Goal: Information Seeking & Learning: Learn about a topic

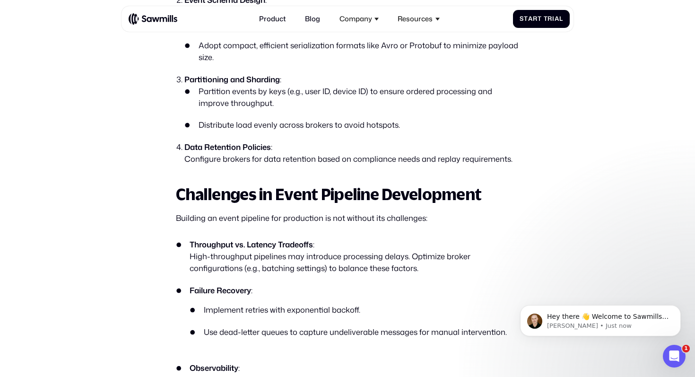
scroll to position [1593, 0]
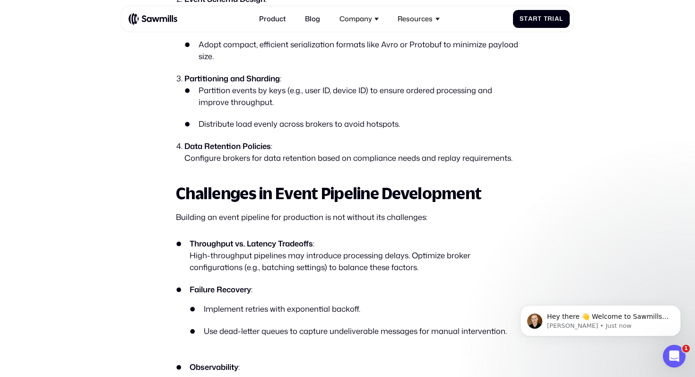
click at [255, 140] on strong "Data Retention Policies" at bounding box center [227, 145] width 87 height 11
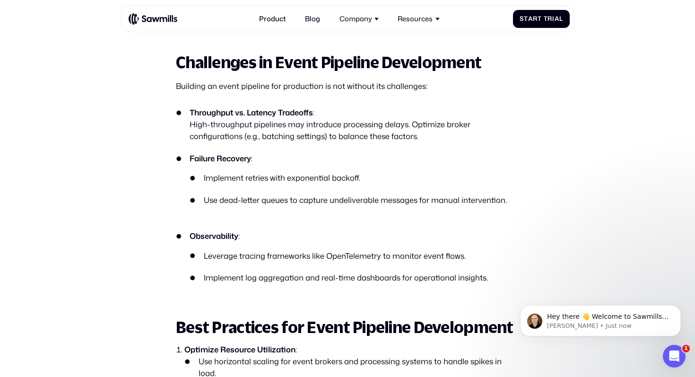
scroll to position [1719, 0]
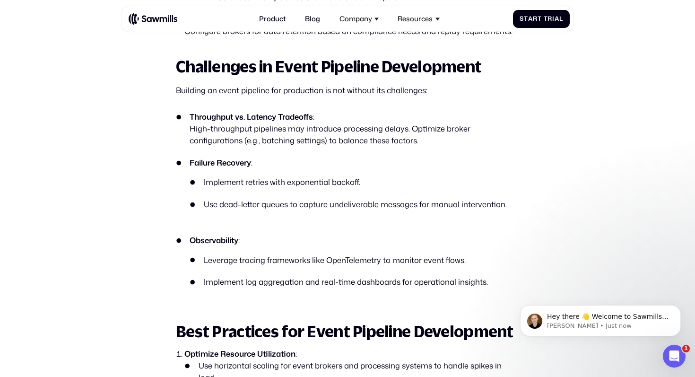
click at [237, 157] on strong "Failure Recovery" at bounding box center [220, 162] width 61 height 11
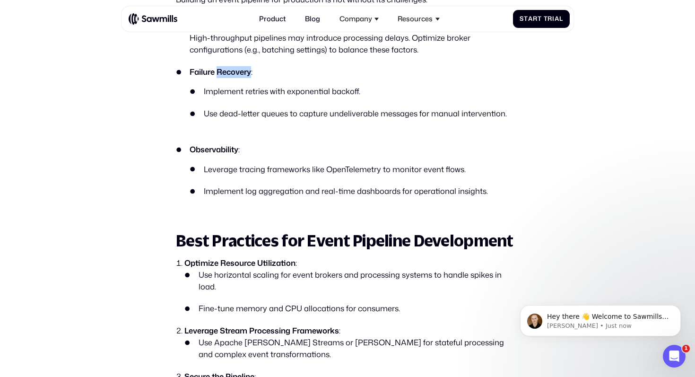
scroll to position [1811, 0]
click at [211, 143] on strong "Observability" at bounding box center [214, 148] width 49 height 11
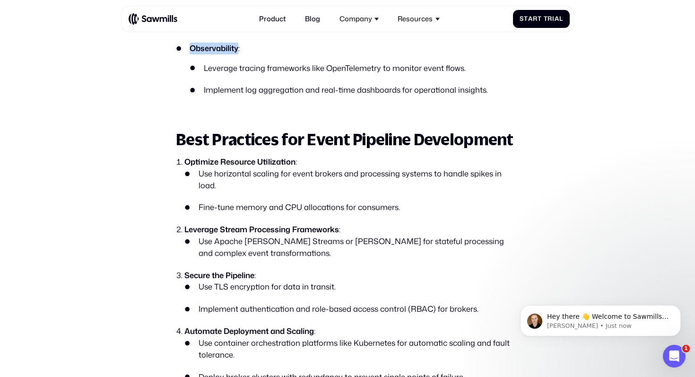
scroll to position [1933, 0]
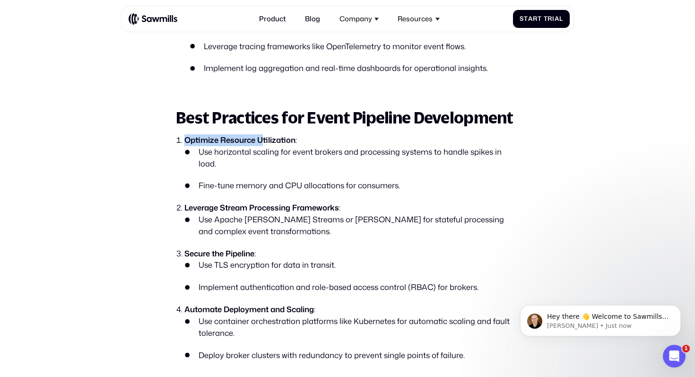
drag, startPoint x: 186, startPoint y: 128, endPoint x: 265, endPoint y: 129, distance: 78.5
click at [265, 134] on strong "Optimize Resource Utilization" at bounding box center [239, 139] width 111 height 11
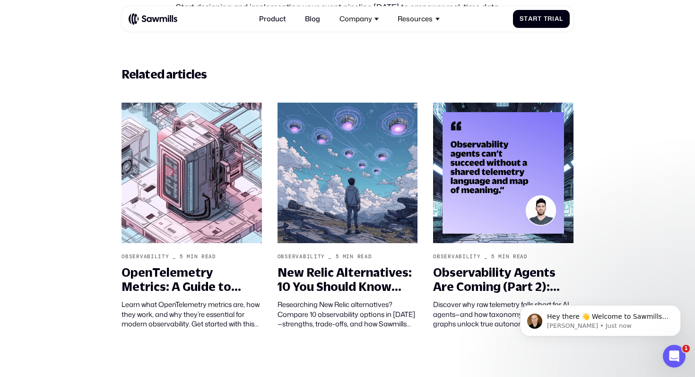
scroll to position [2424, 0]
